Goal: Check status: Check status

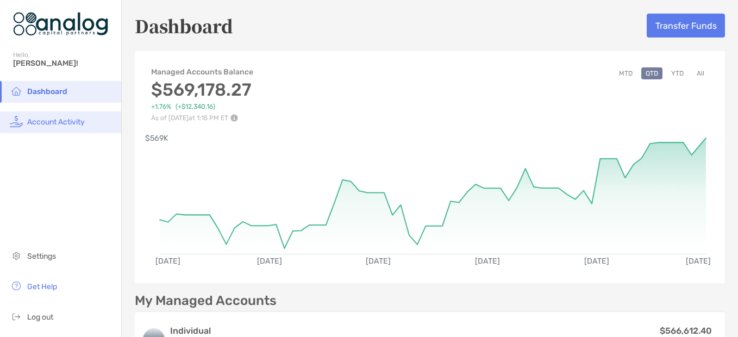
click at [80, 117] on span "Account Activity" at bounding box center [56, 121] width 58 height 9
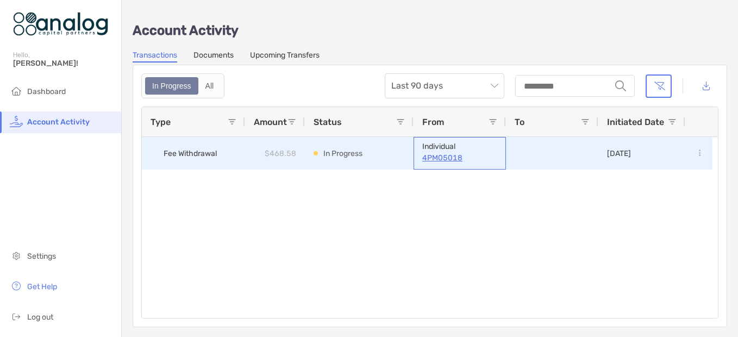
click at [435, 157] on p "4PM05018" at bounding box center [459, 158] width 75 height 14
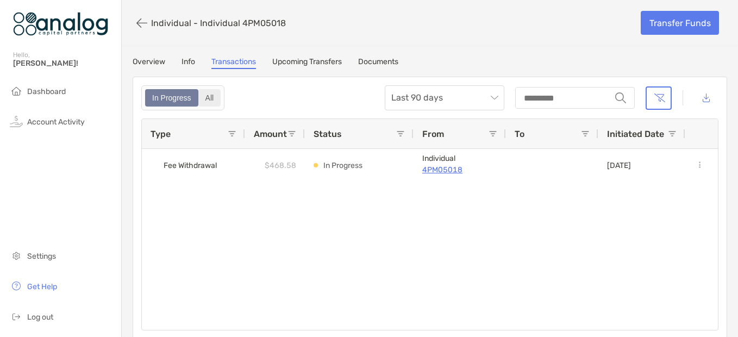
click at [210, 97] on div "All" at bounding box center [209, 97] width 21 height 15
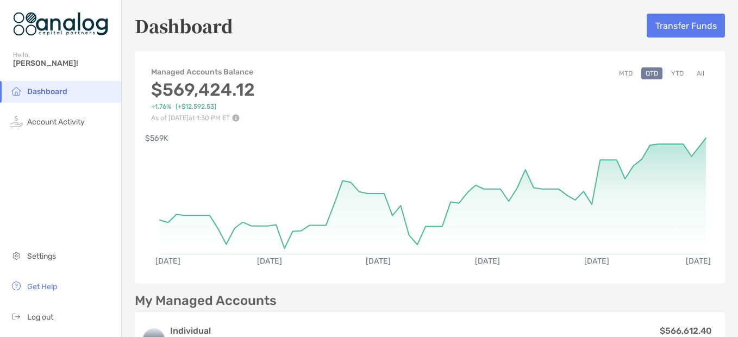
click at [615, 73] on button "MTD" at bounding box center [626, 73] width 22 height 12
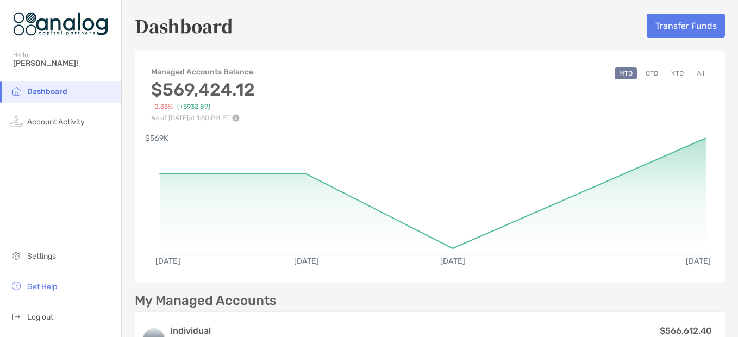
click at [645, 73] on button "QTD" at bounding box center [651, 73] width 21 height 12
